Goal: Information Seeking & Learning: Learn about a topic

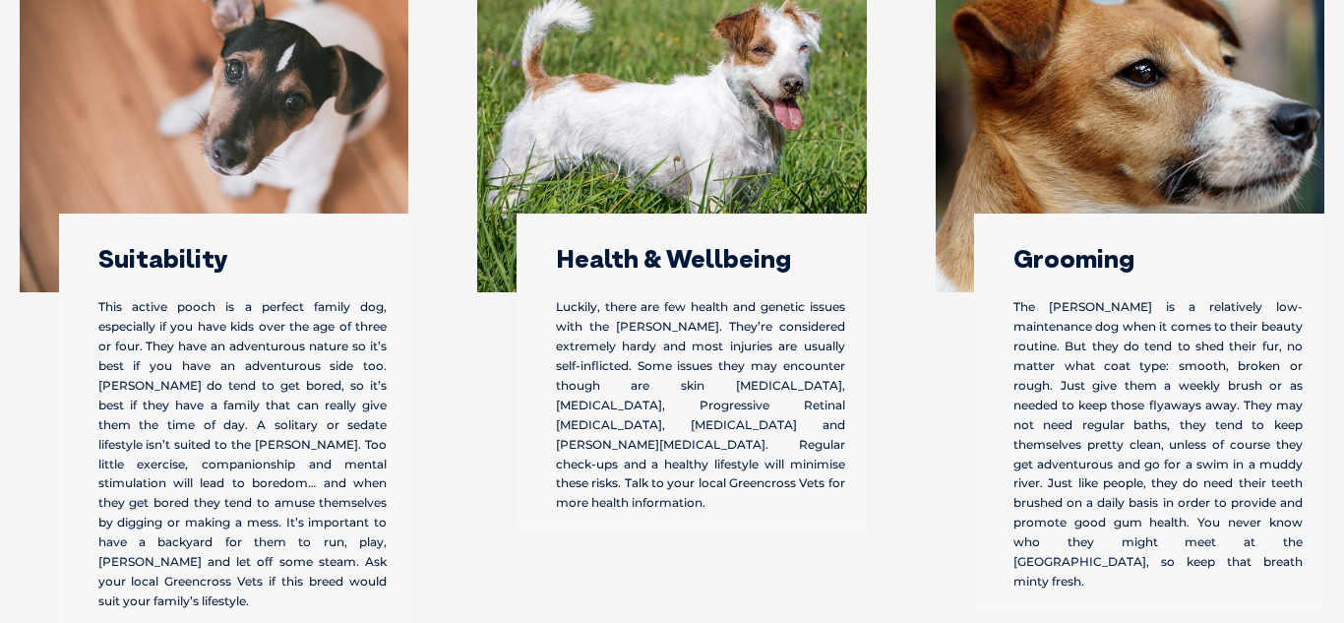
scroll to position [3310, 0]
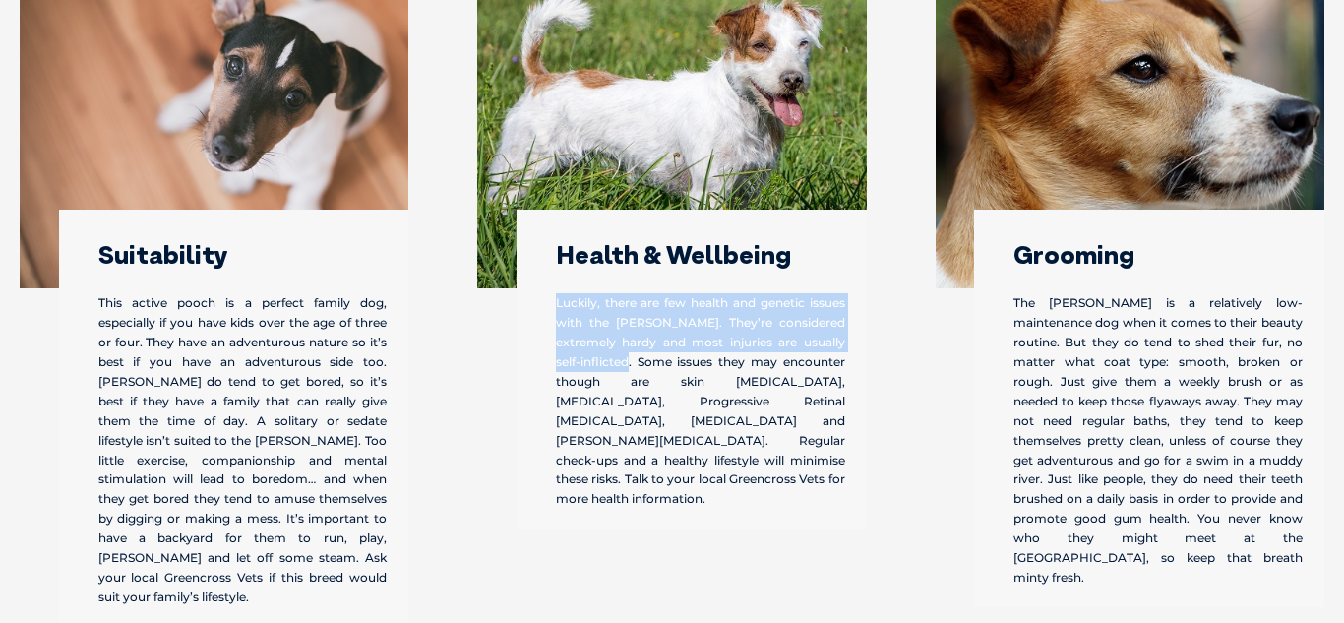
drag, startPoint x: 551, startPoint y: 297, endPoint x: 633, endPoint y: 368, distance: 108.1
click at [633, 368] on div "Health & Wellbeing Luckily, there are few health and genetic issues with the [P…" at bounding box center [691, 369] width 350 height 319
copy p "Luckily, there are few health and genetic issues with the [PERSON_NAME]. They’r…"
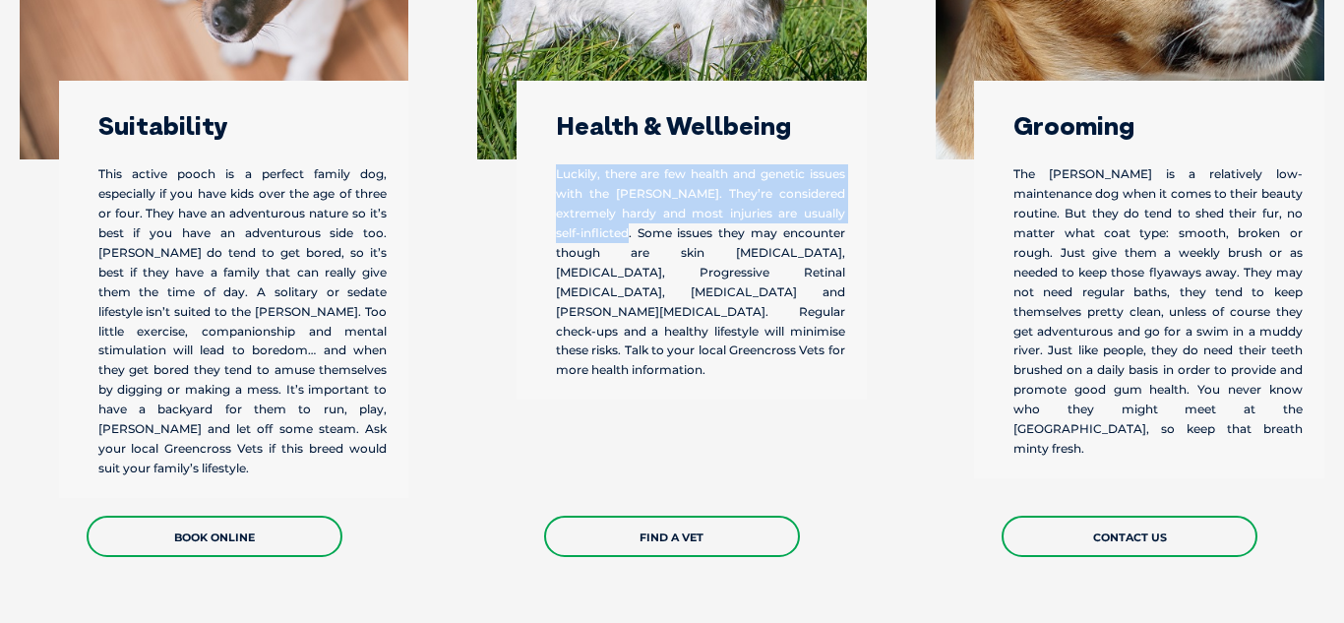
scroll to position [3438, 0]
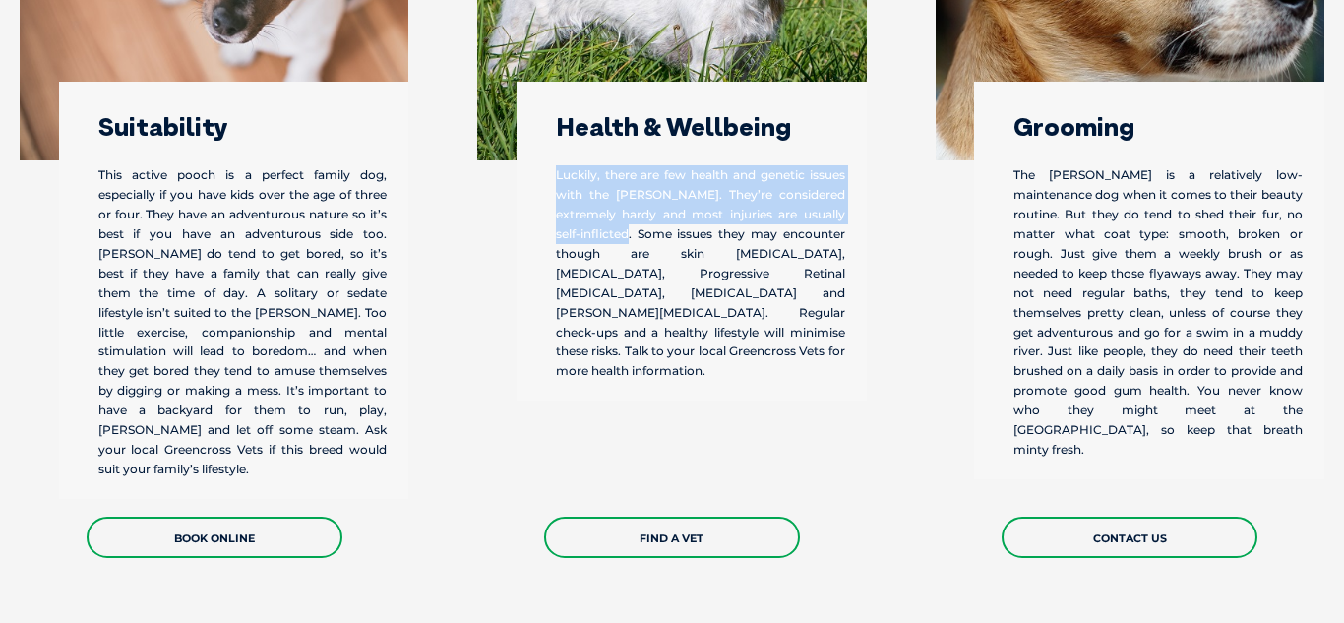
click at [884, 280] on div "Health & Wellbeing Luckily, there are few health and genetic issues with the [P…" at bounding box center [671, 165] width 457 height 786
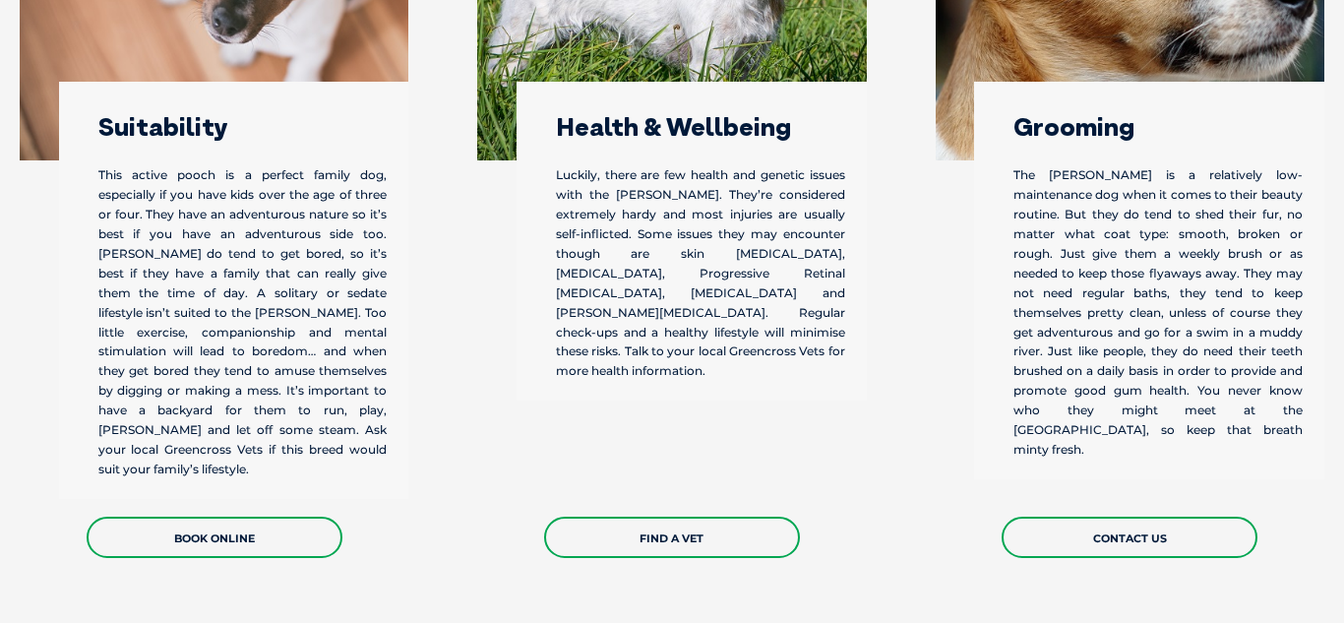
click at [1069, 117] on h3 "Grooming" at bounding box center [1157, 127] width 289 height 26
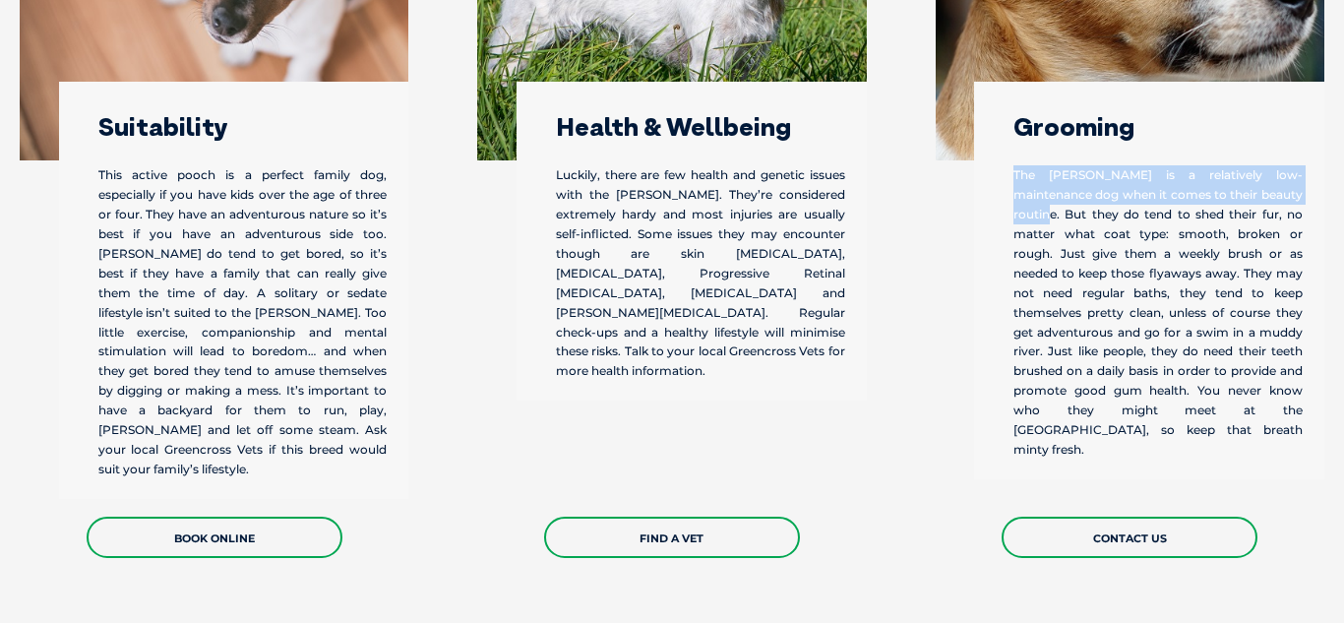
drag, startPoint x: 1011, startPoint y: 175, endPoint x: 1275, endPoint y: 192, distance: 264.2
click at [1275, 192] on div "Grooming The [PERSON_NAME] is a relatively low-maintenance dog when it comes to…" at bounding box center [1149, 280] width 350 height 397
copy p "The [PERSON_NAME] is a relatively low-maintenance dog when it comes to their be…"
